Goal: Task Accomplishment & Management: Use online tool/utility

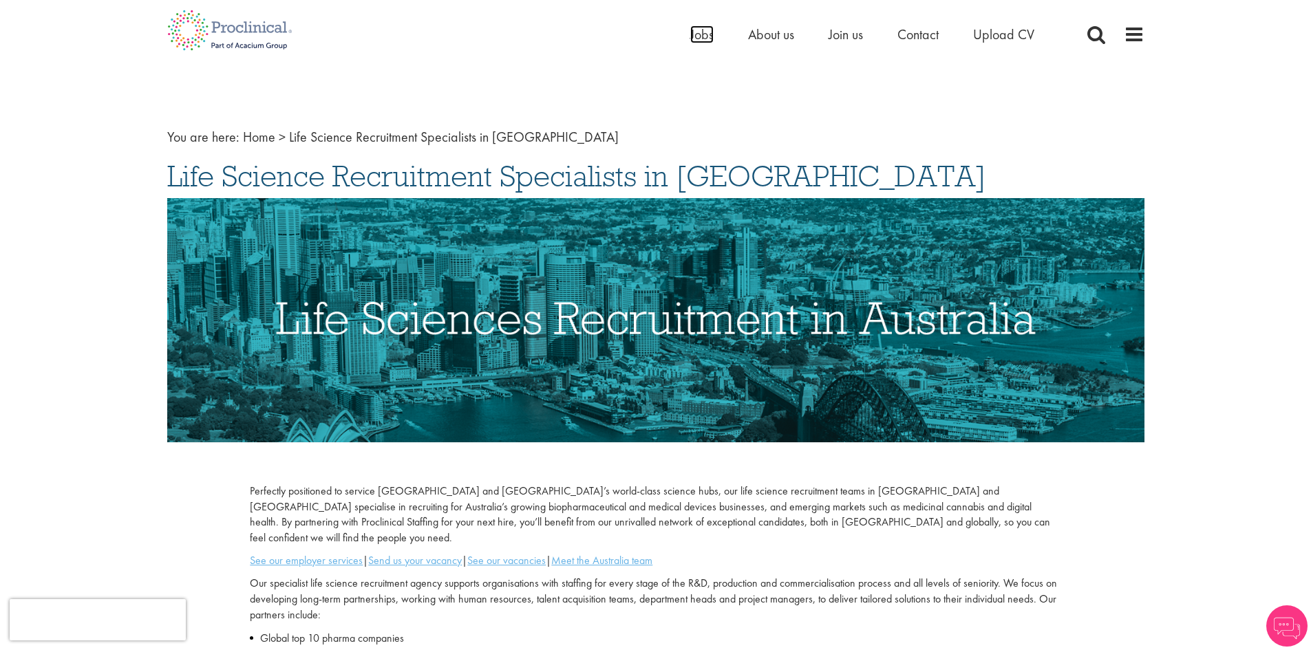
click at [702, 37] on span "Jobs" at bounding box center [701, 34] width 23 height 18
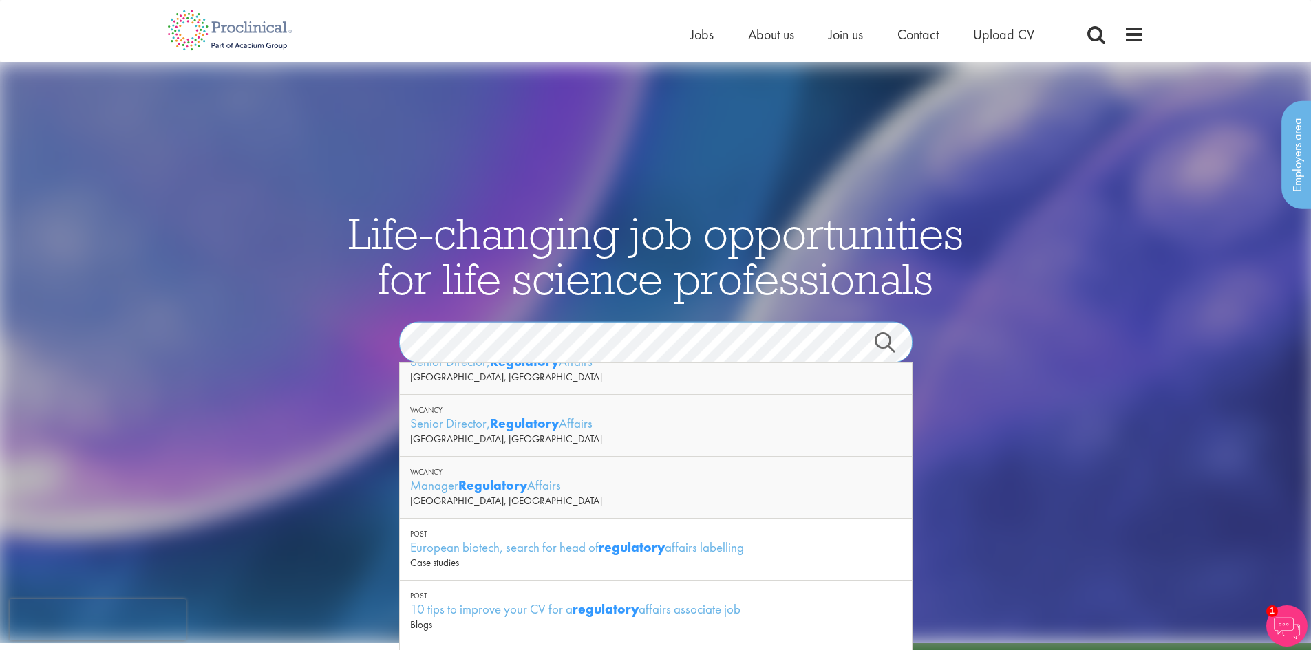
scroll to position [186, 0]
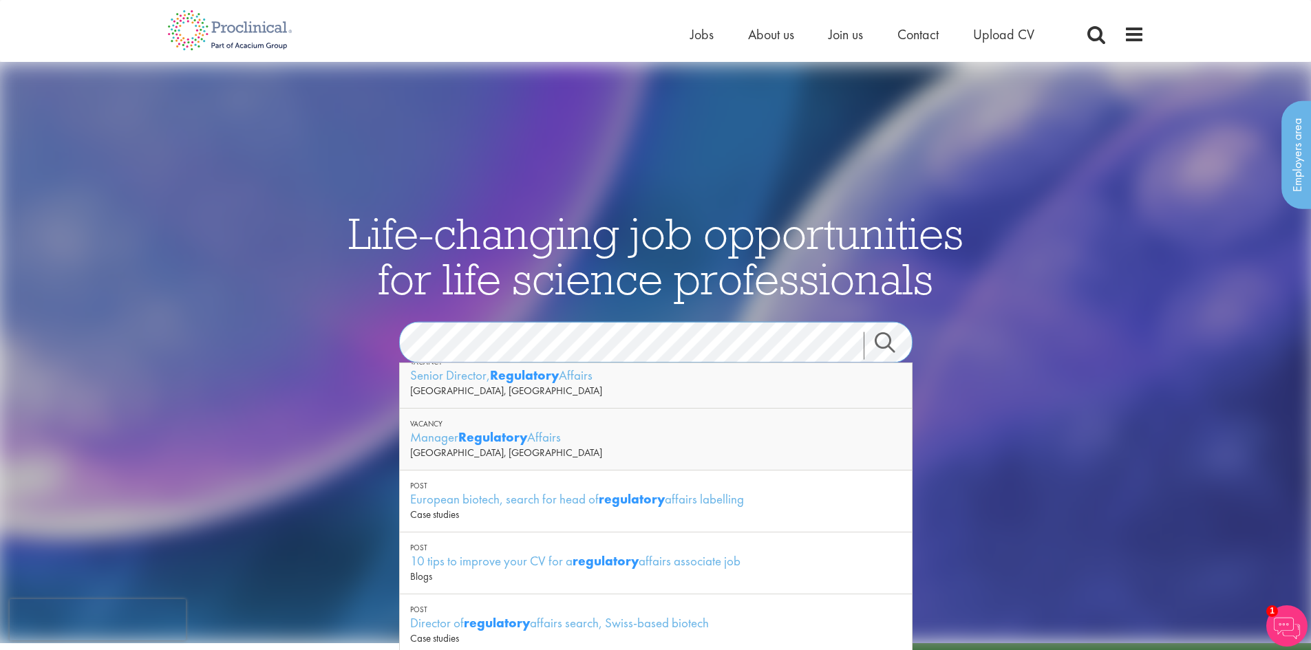
click at [312, 341] on div "Life-changing job opportunities for life science professionals Jobs Search See …" at bounding box center [656, 381] width 688 height 343
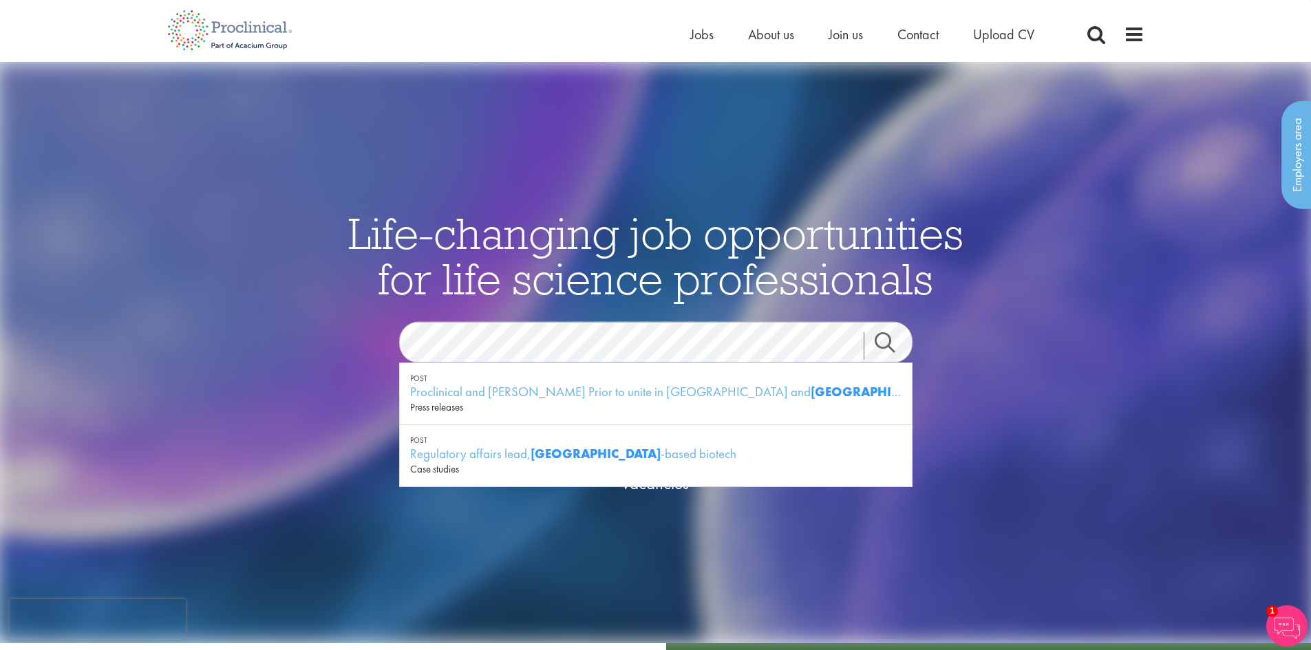
click at [770, 561] on img at bounding box center [655, 352] width 1321 height 581
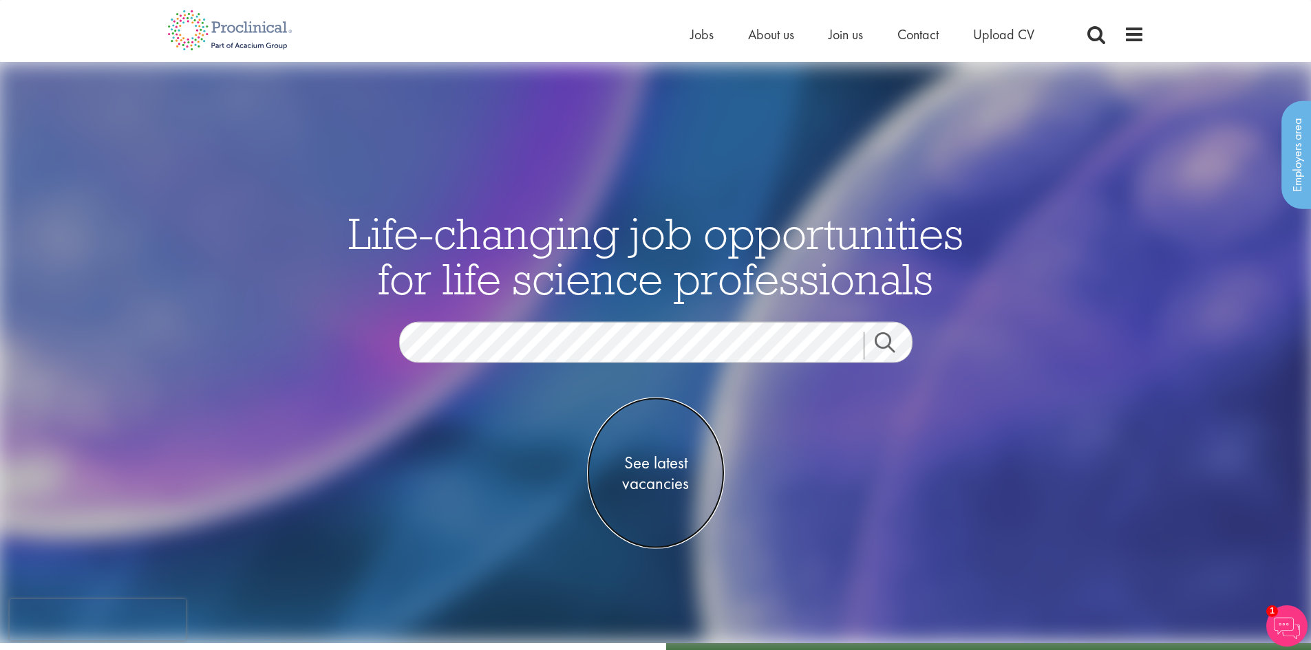
click at [671, 489] on span "See latest vacancies" at bounding box center [656, 472] width 138 height 41
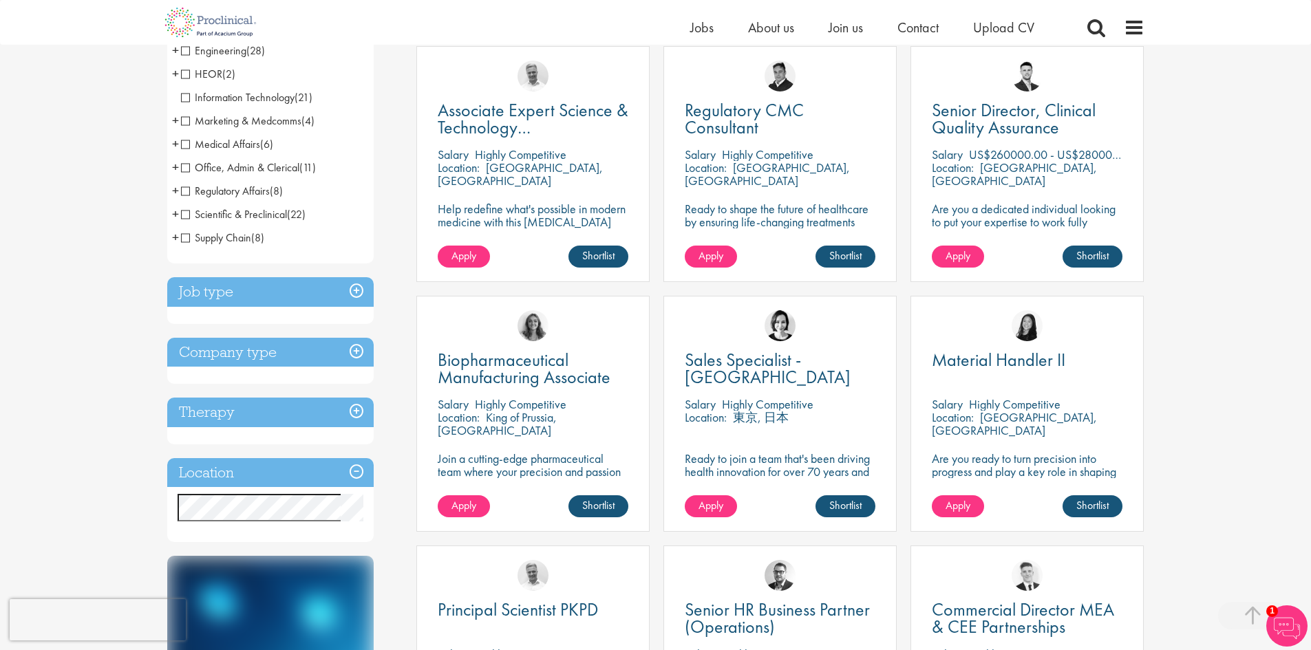
scroll to position [413, 0]
